Goal: Information Seeking & Learning: Compare options

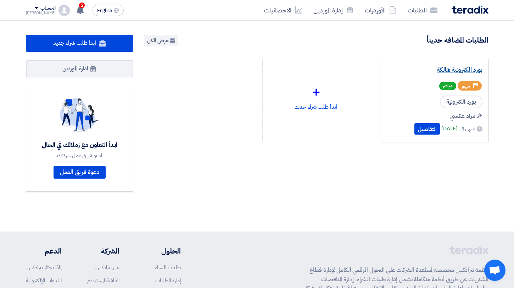
click at [461, 72] on link "بورد الكترونية هالكة" at bounding box center [435, 69] width 96 height 7
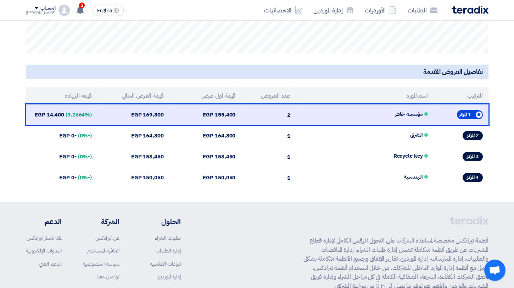
scroll to position [281, 0]
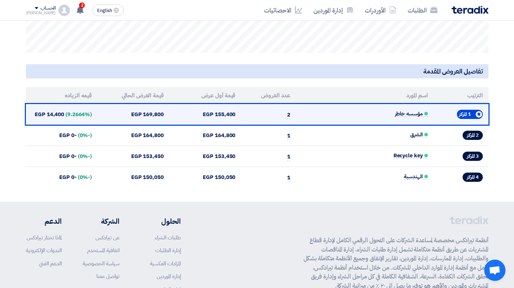
drag, startPoint x: 44, startPoint y: 118, endPoint x: 60, endPoint y: 118, distance: 15.6
click at [60, 118] on td "(9.2664%) 14,400 EGP" at bounding box center [62, 114] width 72 height 21
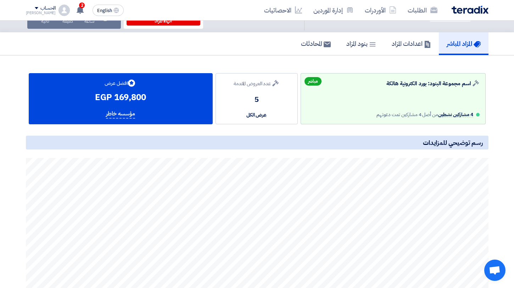
scroll to position [0, 0]
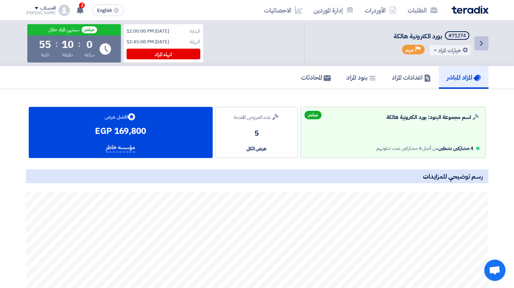
click at [485, 39] on link "Back" at bounding box center [481, 43] width 14 height 14
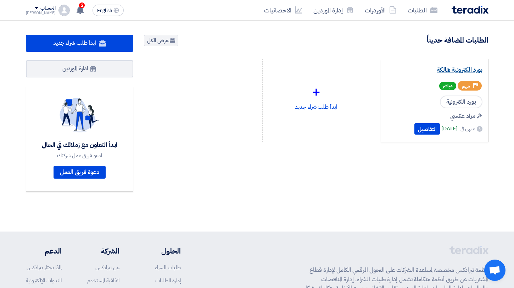
click at [440, 73] on link "بورد الكترونية هالكة" at bounding box center [435, 69] width 96 height 7
click at [451, 67] on link "بورد الكترونية هالكة" at bounding box center [435, 69] width 96 height 7
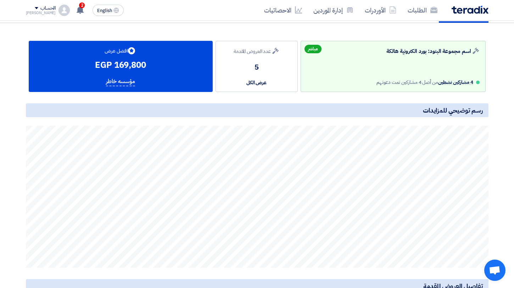
scroll to position [64, 0]
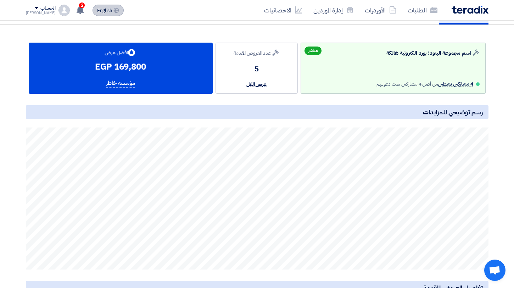
click at [109, 5] on button "English EN" at bounding box center [108, 10] width 31 height 11
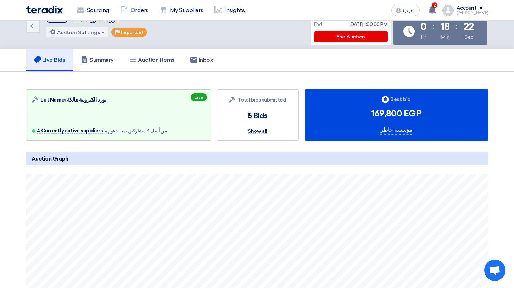
scroll to position [0, 0]
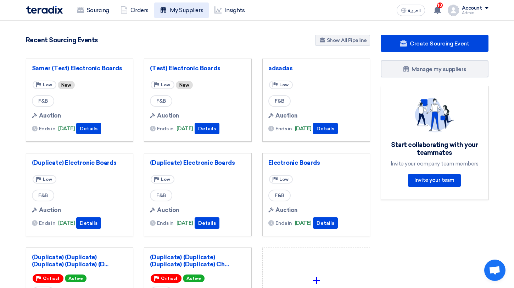
click at [181, 14] on link "My Suppliers" at bounding box center [181, 10] width 55 height 16
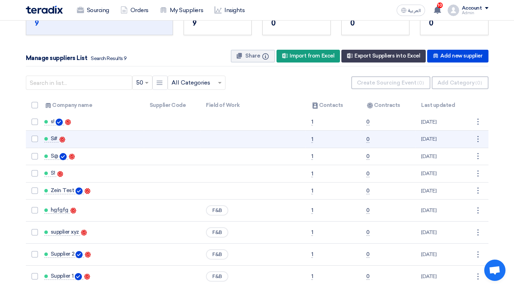
scroll to position [30, 0]
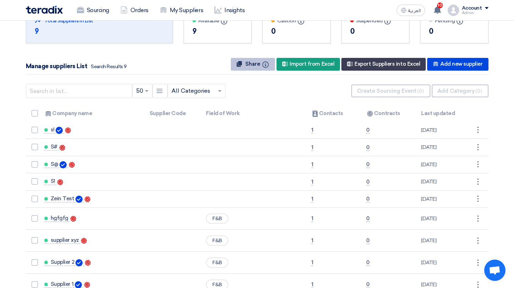
click at [258, 63] on span "Share" at bounding box center [252, 64] width 15 height 6
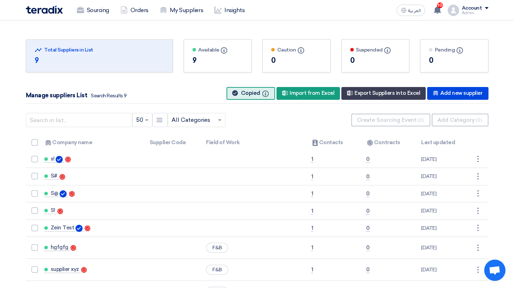
scroll to position [0, 0]
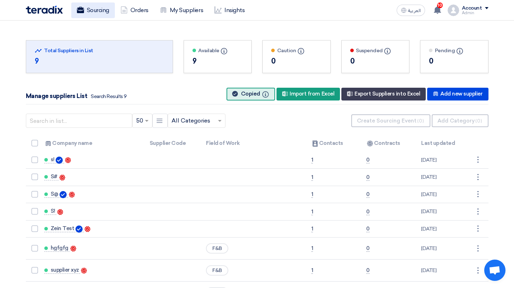
click at [102, 16] on link "Sourcing" at bounding box center [93, 10] width 44 height 16
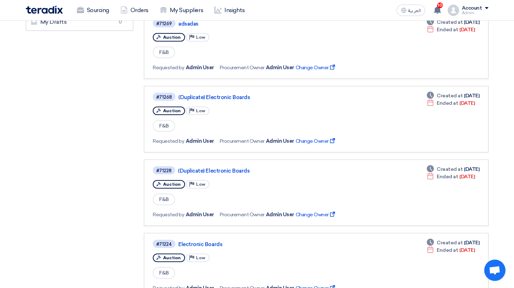
scroll to position [142, 0]
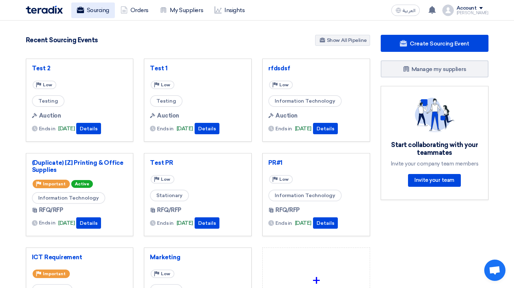
click at [98, 13] on link "Sourcing" at bounding box center [93, 10] width 44 height 16
click at [100, 10] on link "Sourcing" at bounding box center [93, 10] width 44 height 16
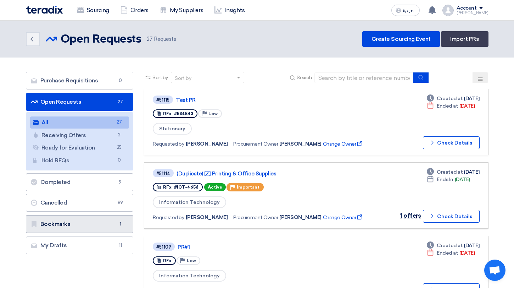
click at [107, 220] on link "Bookmarks Bookmarks 1" at bounding box center [80, 224] width 108 height 18
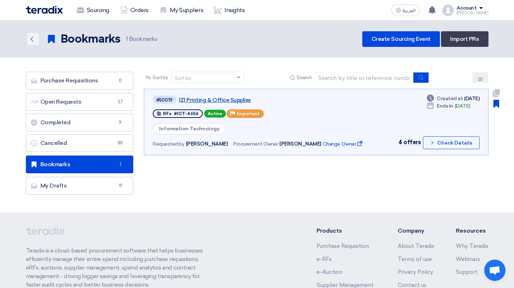
click at [221, 99] on link "[Z] Printing & Office Supplies" at bounding box center [267, 100] width 177 height 6
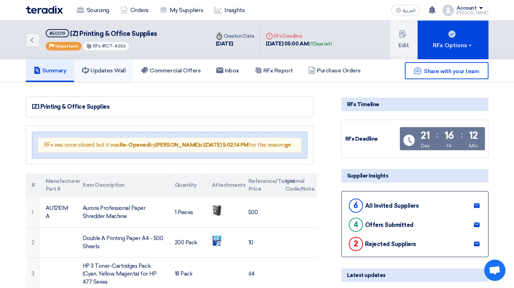
click at [117, 72] on h5 "Updates Wall" at bounding box center [104, 70] width 44 height 7
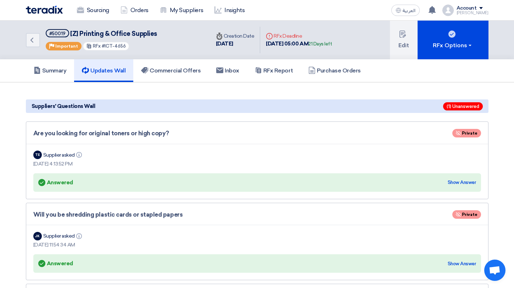
scroll to position [14, 0]
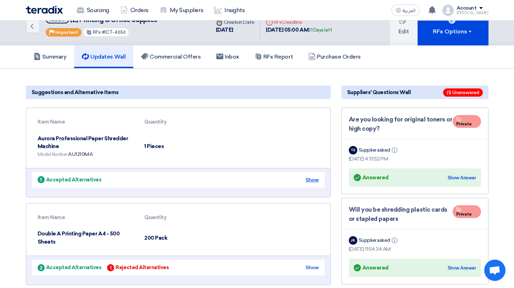
click at [316, 176] on div "Show" at bounding box center [312, 179] width 13 height 7
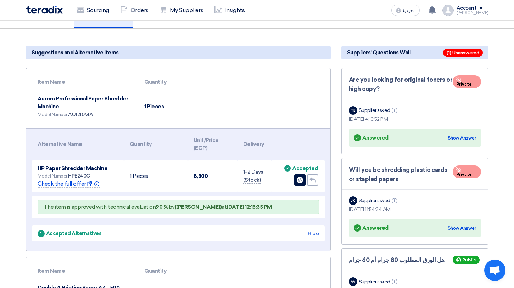
scroll to position [58, 0]
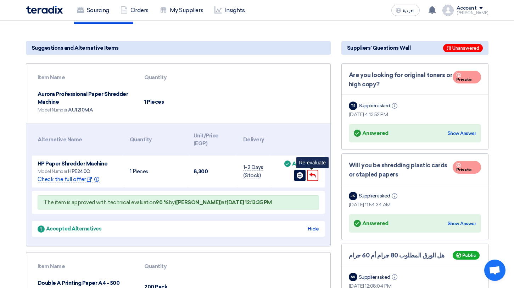
click at [314, 173] on icon "Undo" at bounding box center [313, 175] width 6 height 6
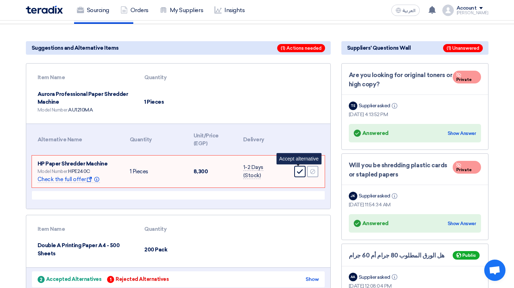
click at [300, 173] on icon "Accept" at bounding box center [300, 171] width 6 height 6
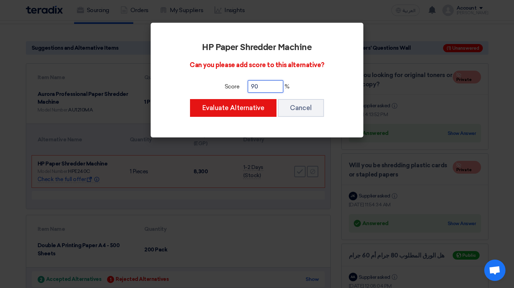
click at [260, 86] on input "90" at bounding box center [265, 86] width 35 height 12
drag, startPoint x: 260, startPoint y: 86, endPoint x: 249, endPoint y: 86, distance: 10.6
click at [256, 86] on input "90" at bounding box center [265, 86] width 35 height 12
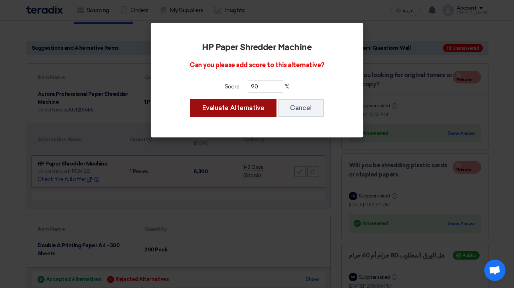
click at [251, 107] on button "Evaluate Alternative" at bounding box center [233, 108] width 87 height 18
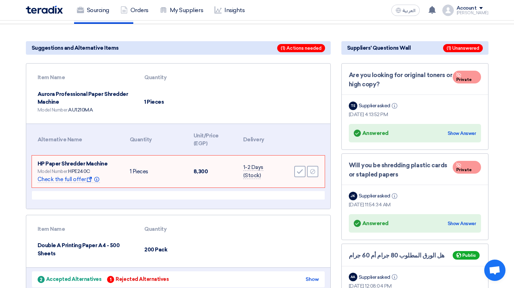
scroll to position [0, 0]
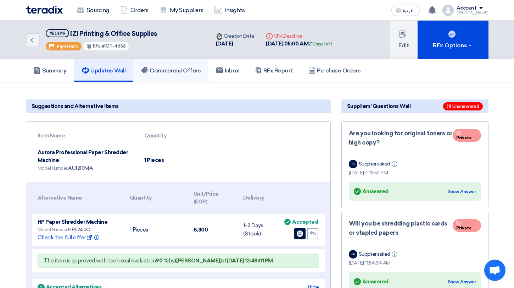
click at [176, 67] on h5 "Commercial Offers" at bounding box center [171, 70] width 60 height 7
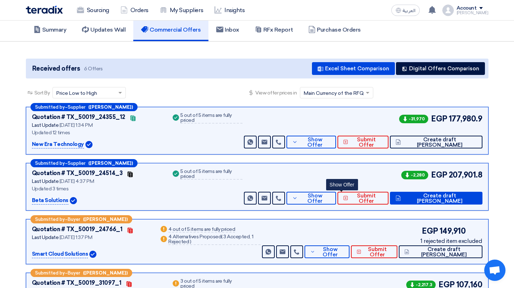
scroll to position [36, 0]
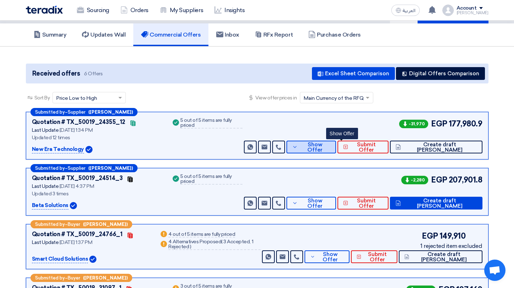
click at [336, 148] on button "Show Offer" at bounding box center [311, 146] width 49 height 13
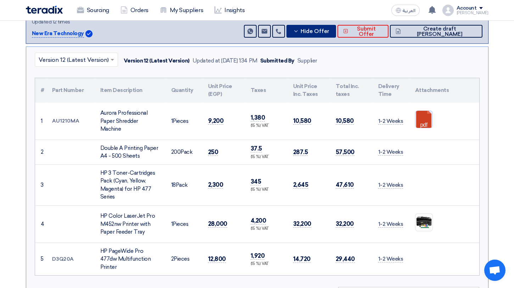
scroll to position [147, 0]
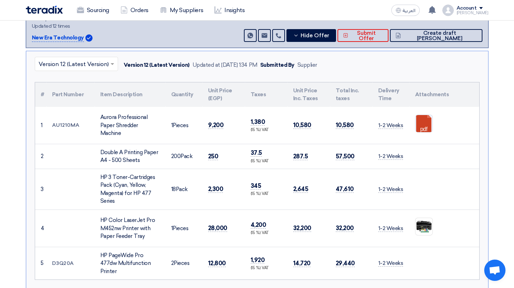
click at [77, 60] on input "text" at bounding box center [73, 65] width 68 height 12
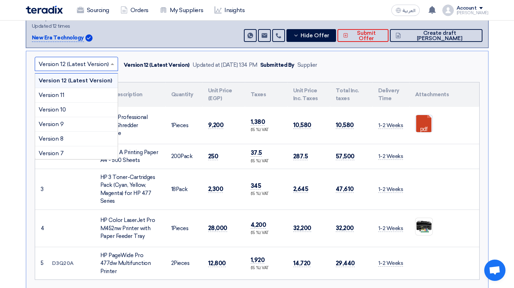
click at [87, 75] on div "Version 12 (Latest Version)" at bounding box center [76, 80] width 83 height 15
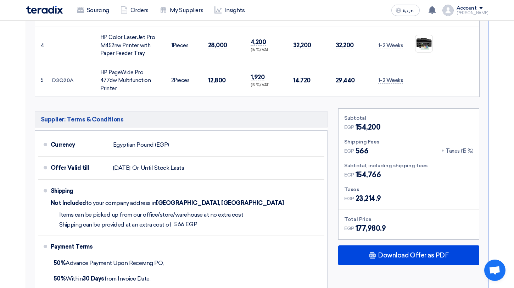
scroll to position [0, 0]
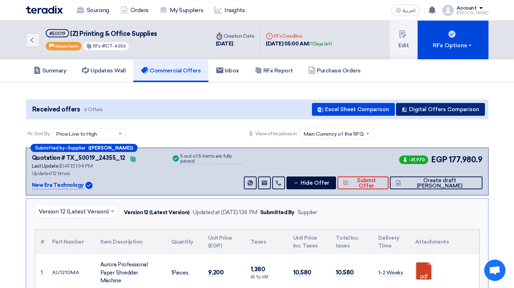
click at [458, 105] on button "Digital Offers Comparison" at bounding box center [440, 109] width 89 height 13
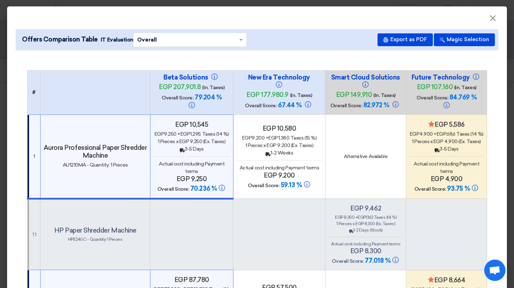
click at [221, 44] on input "text" at bounding box center [186, 39] width 99 height 11
click at [474, 39] on button "Magic Selection" at bounding box center [464, 39] width 61 height 13
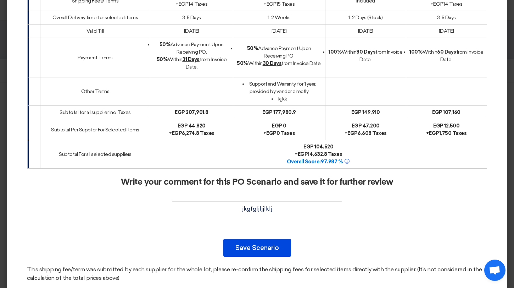
scroll to position [800, 0]
